Goal: Task Accomplishment & Management: Manage account settings

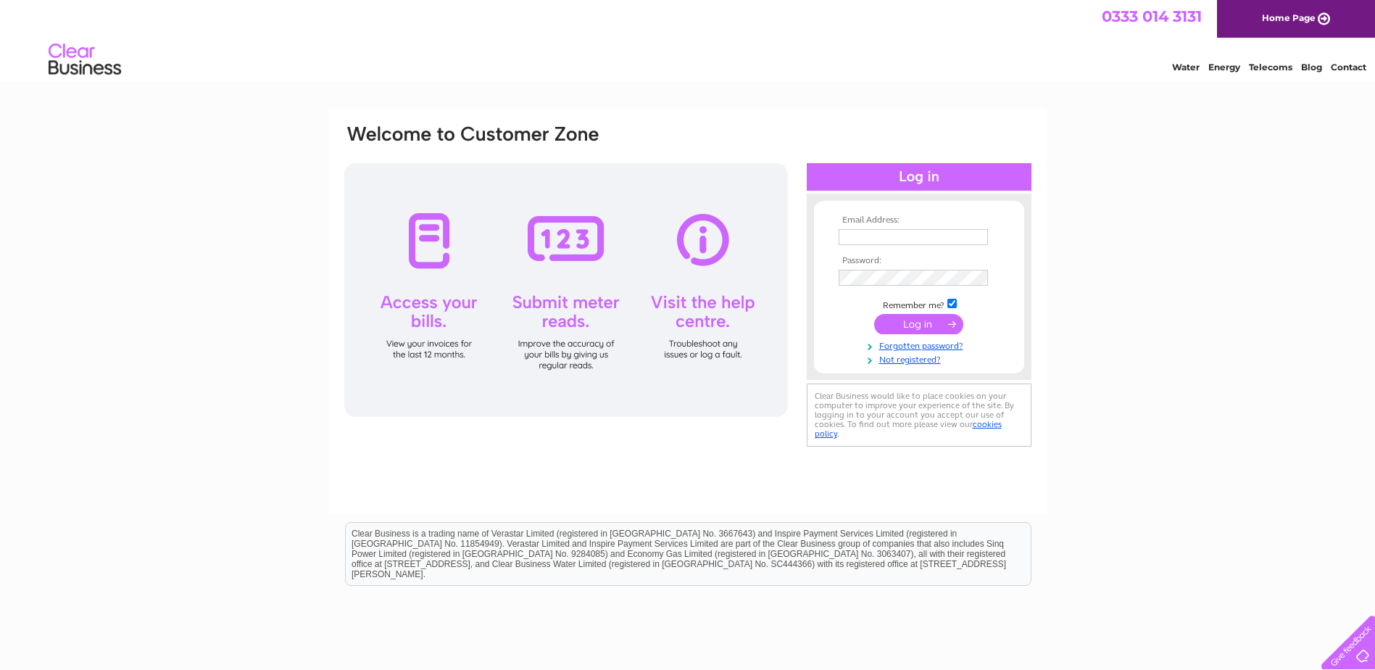
type input "r.summers@interfit-uk.com"
click at [926, 322] on input "submit" at bounding box center [918, 324] width 89 height 20
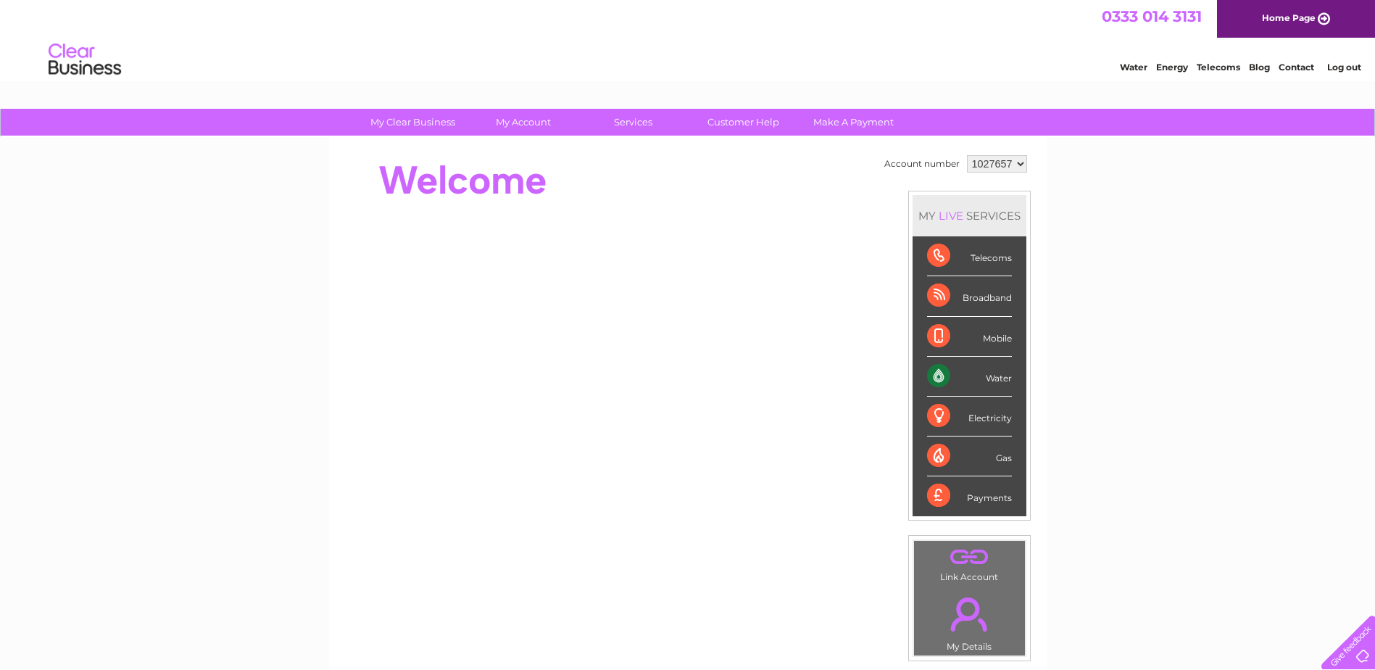
scroll to position [72, 0]
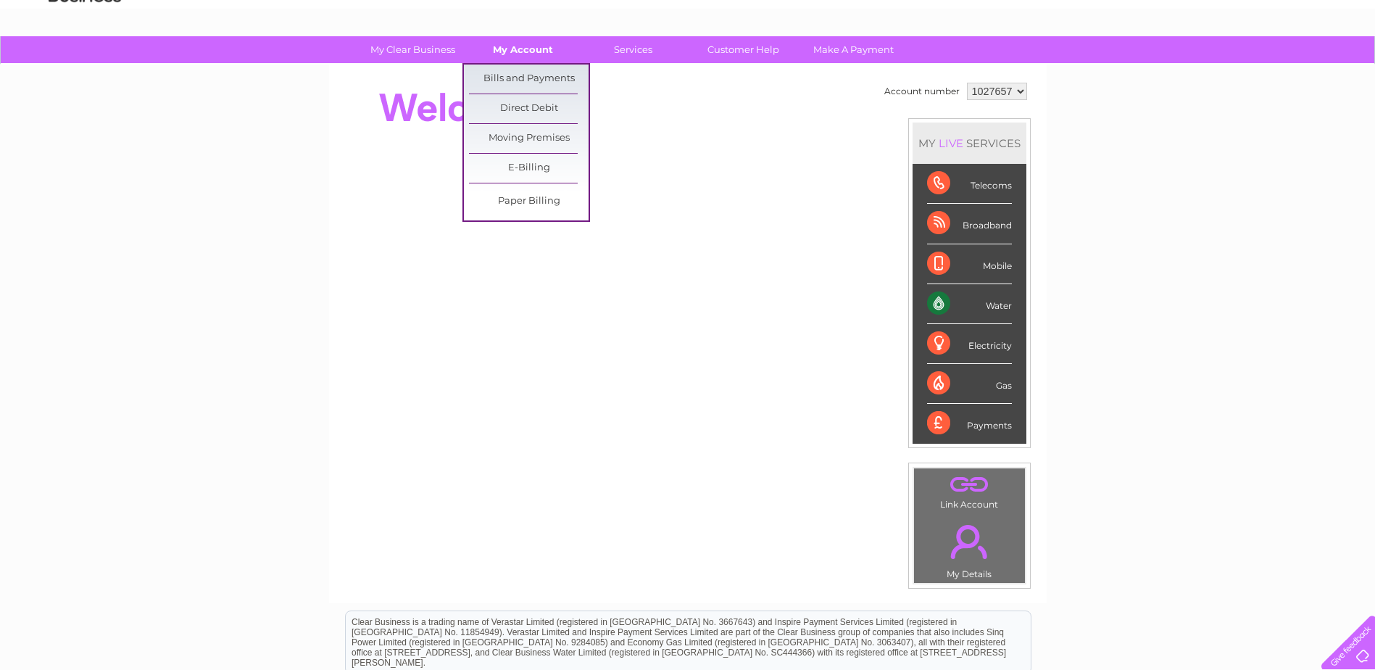
click at [547, 46] on link "My Account" at bounding box center [523, 49] width 120 height 27
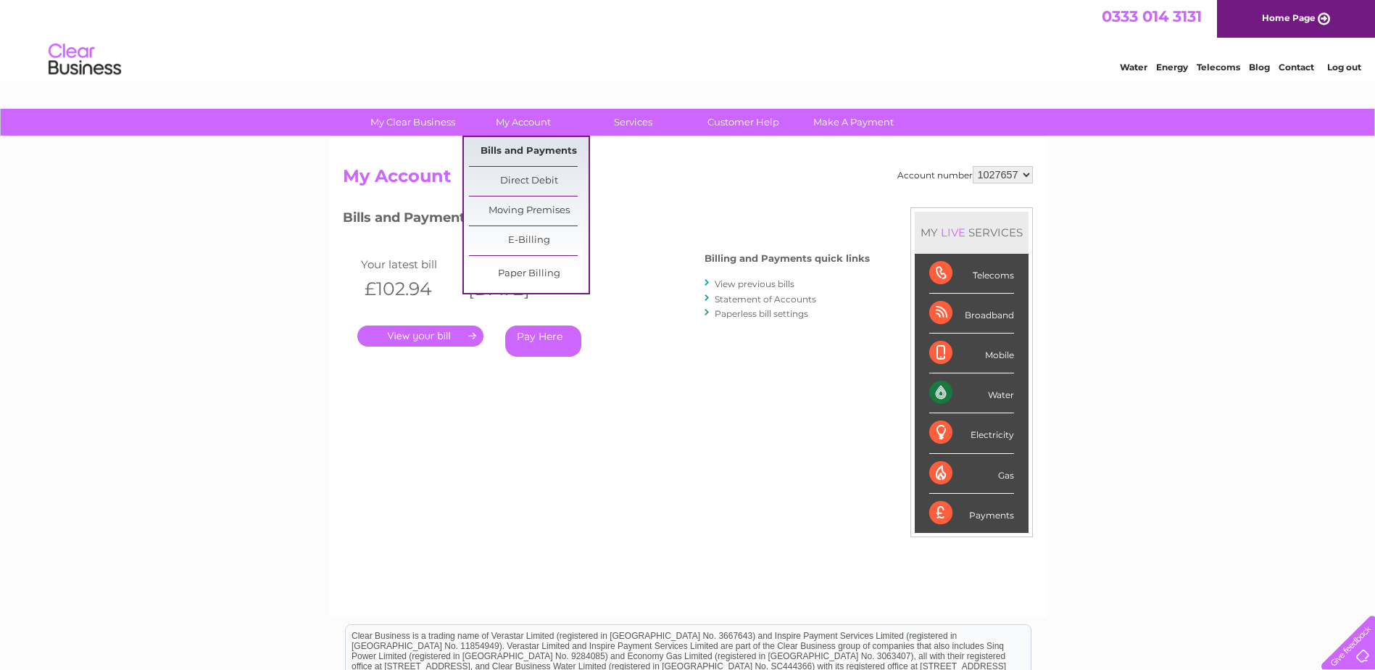
click at [528, 145] on link "Bills and Payments" at bounding box center [529, 151] width 120 height 29
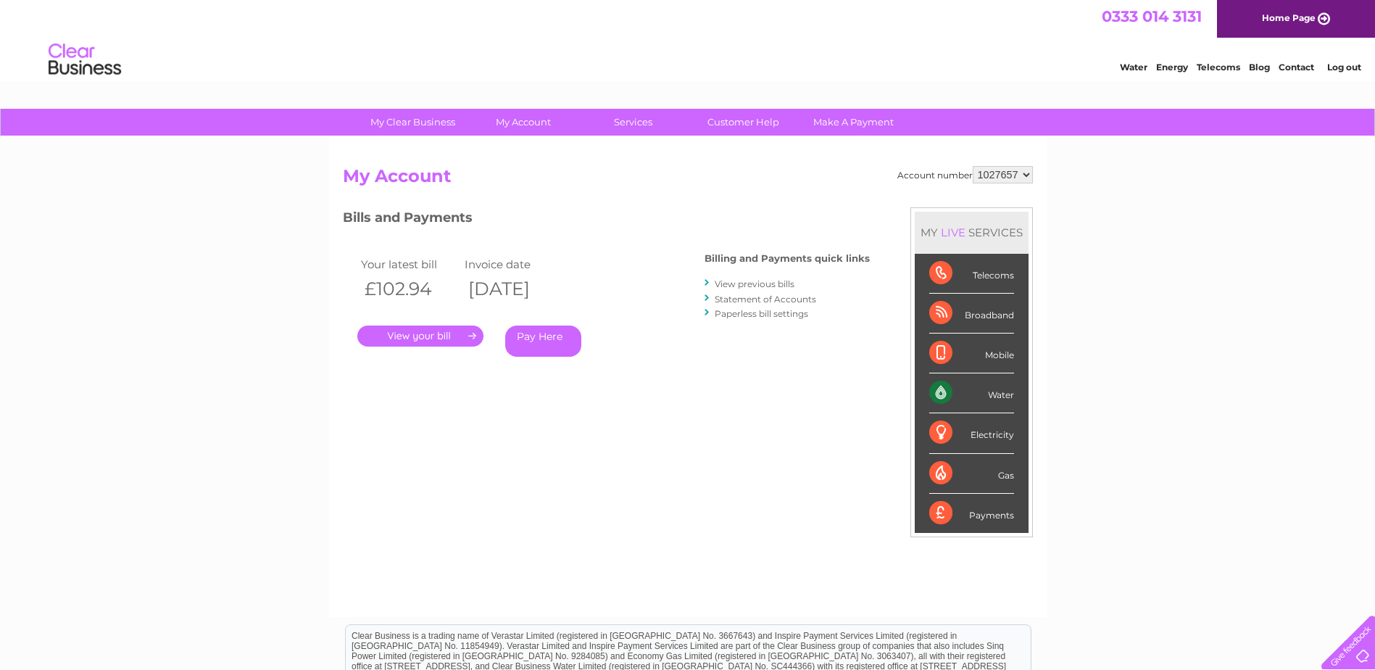
click at [459, 333] on link "." at bounding box center [420, 335] width 126 height 21
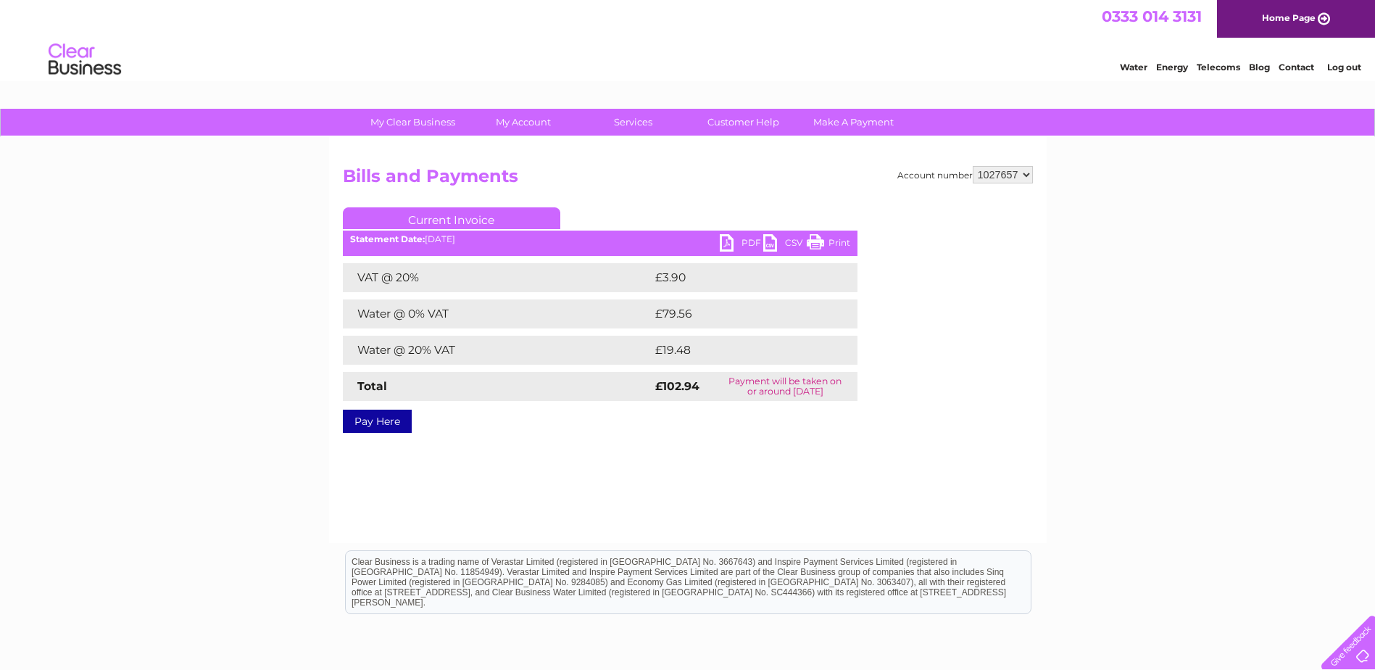
click at [739, 248] on link "PDF" at bounding box center [741, 244] width 43 height 21
